Goal: Check status: Check status

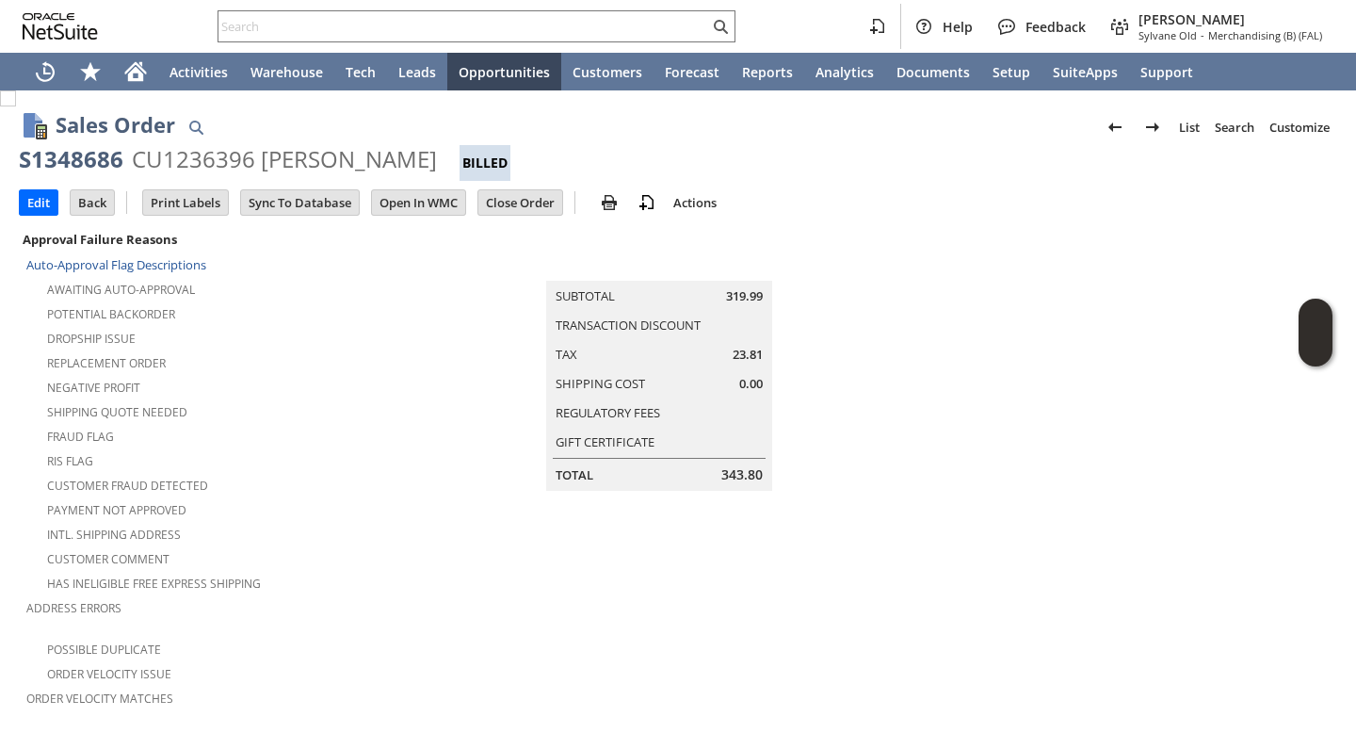
click at [55, 146] on div "S1348686" at bounding box center [71, 159] width 105 height 30
copy div "S1348686"
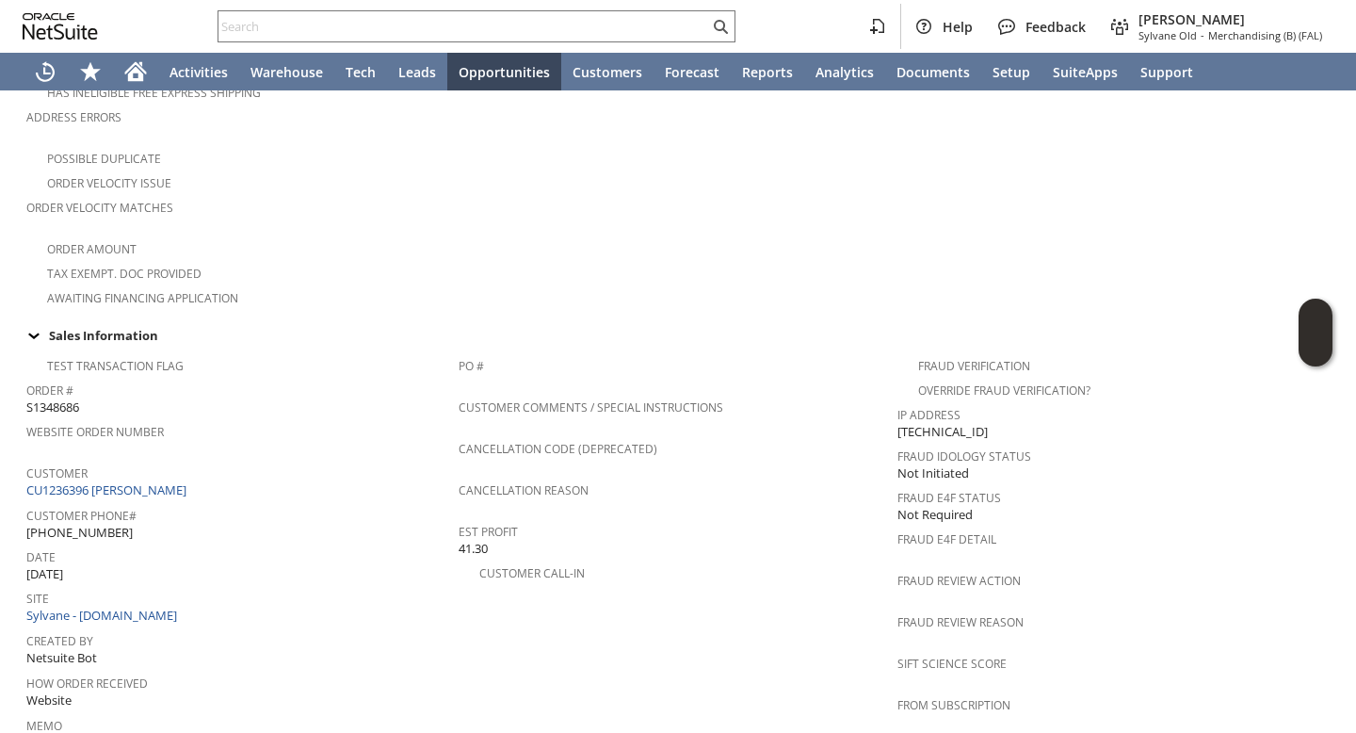
scroll to position [490, 0]
click at [79, 525] on span "[PHONE_NUMBER]" at bounding box center [79, 534] width 106 height 18
copy tbody "[PHONE_NUMBER]"
